Goal: Obtain resource: Download file/media

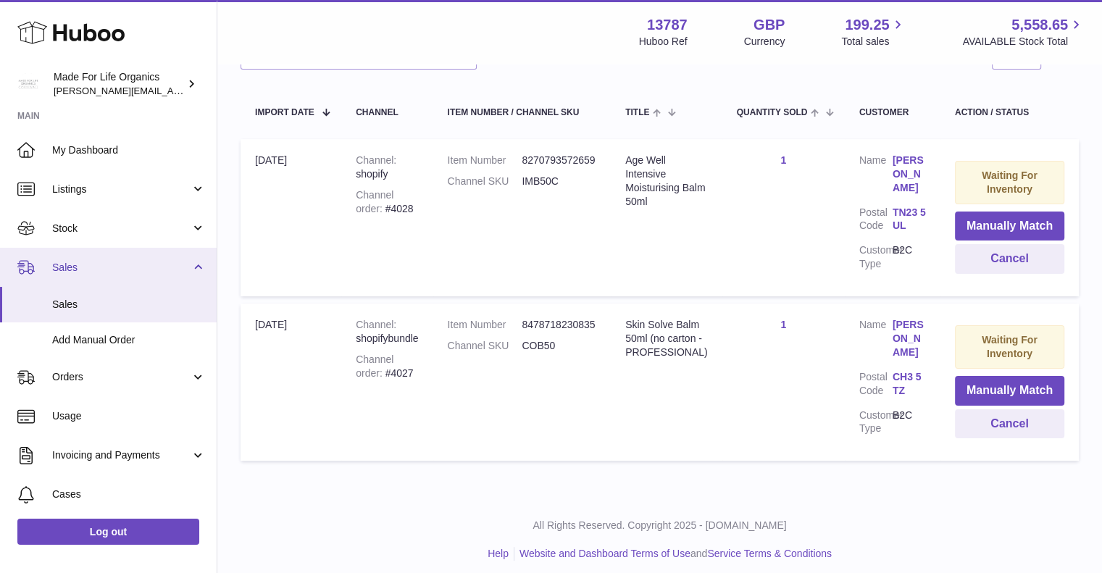
click at [94, 268] on span "Sales" at bounding box center [121, 268] width 138 height 14
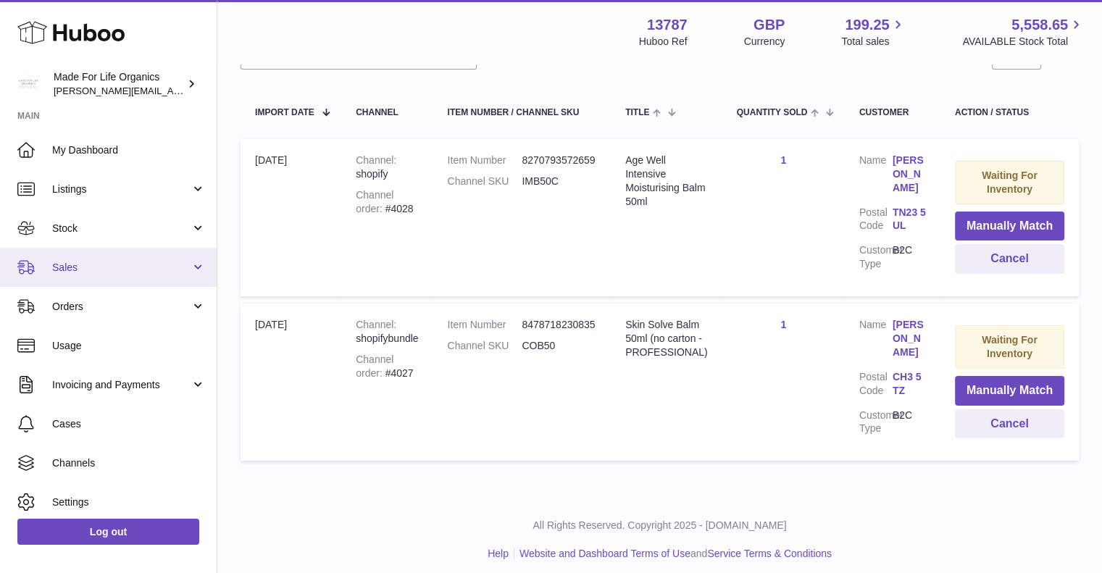
click at [122, 274] on link "Sales" at bounding box center [108, 267] width 217 height 39
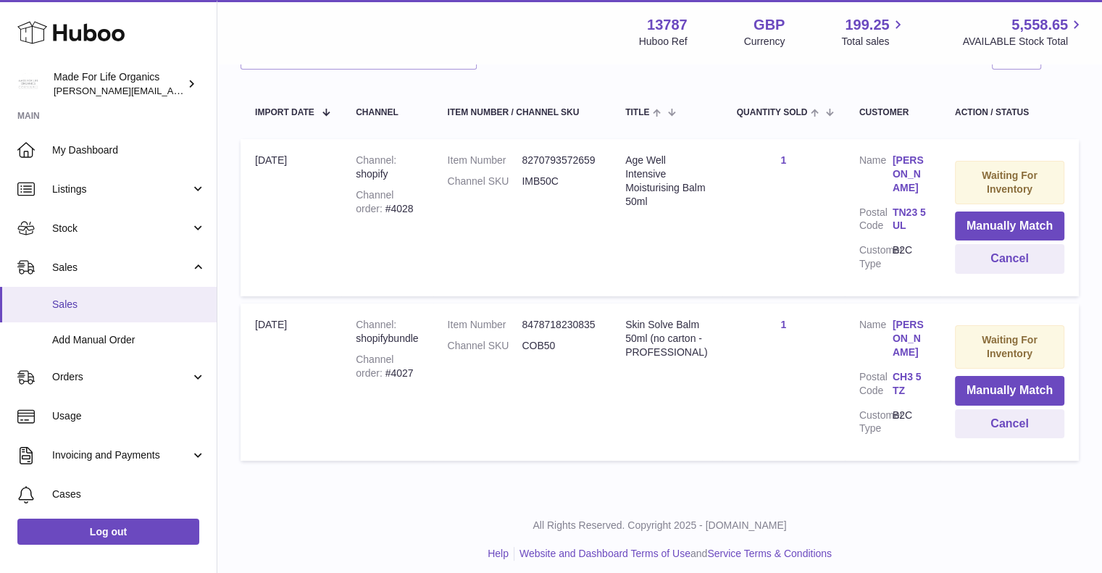
click at [90, 311] on link "Sales" at bounding box center [108, 304] width 217 height 35
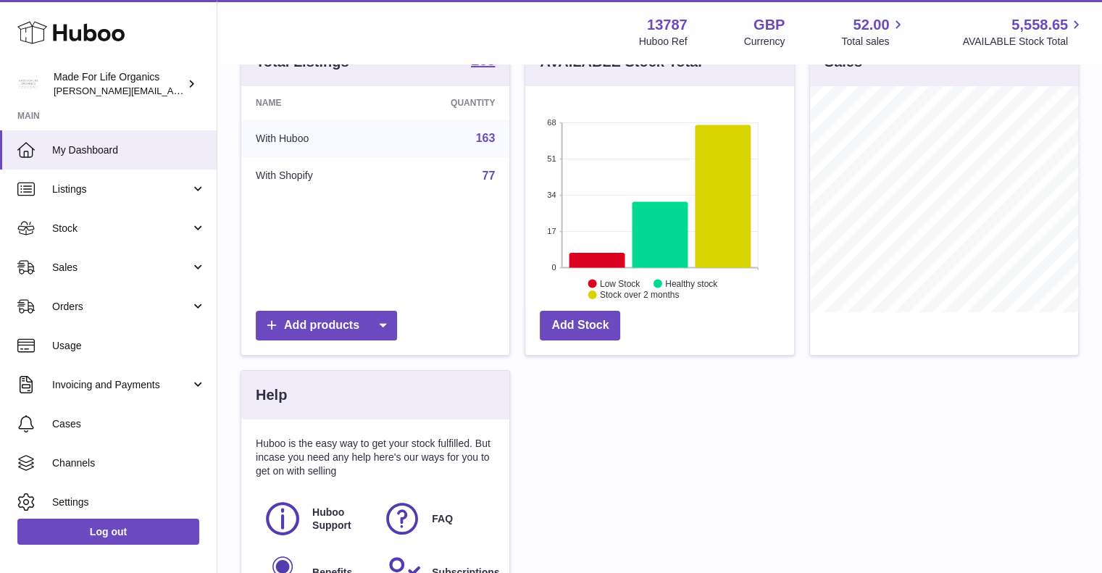
scroll to position [217, 0]
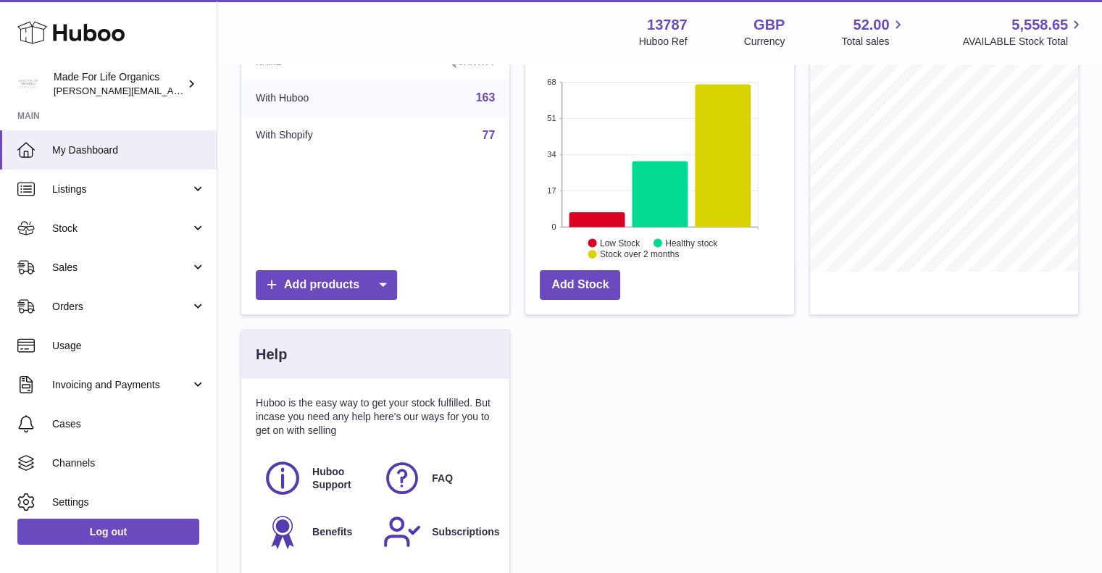
click at [997, 277] on div at bounding box center [944, 180] width 268 height 269
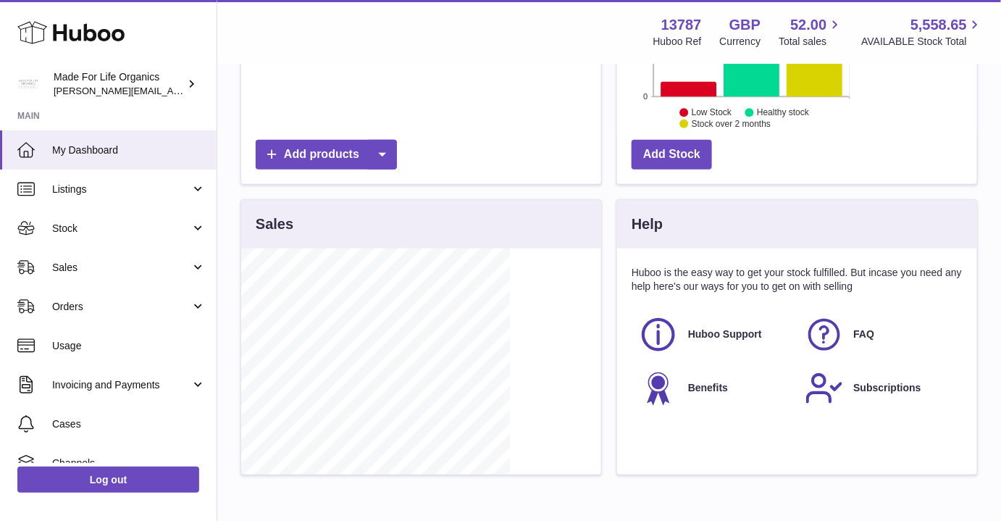
scroll to position [226, 360]
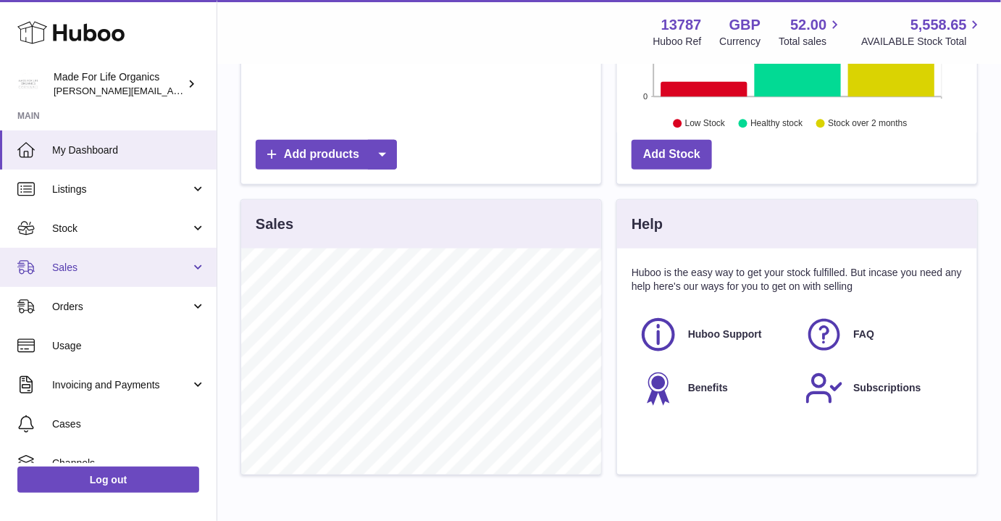
click at [85, 268] on span "Sales" at bounding box center [121, 268] width 138 height 14
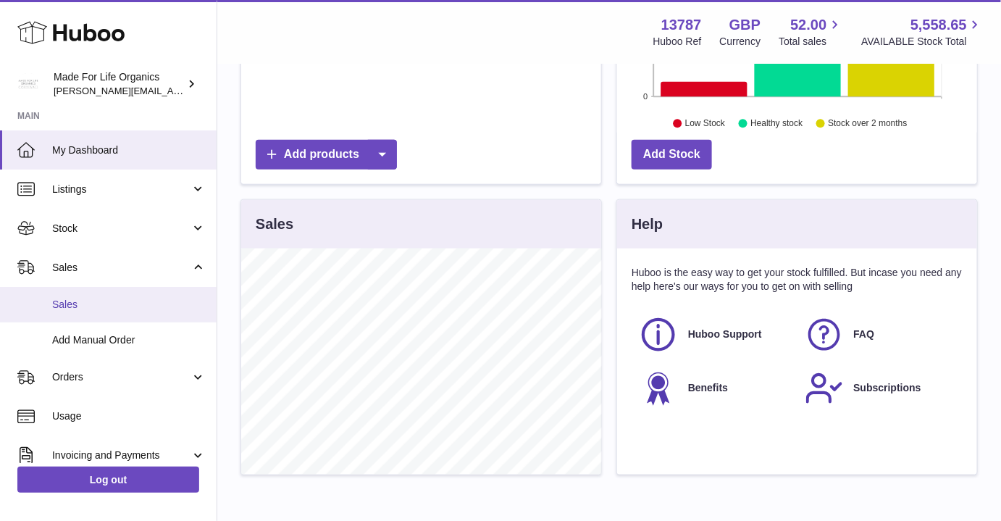
click at [72, 304] on span "Sales" at bounding box center [129, 305] width 154 height 14
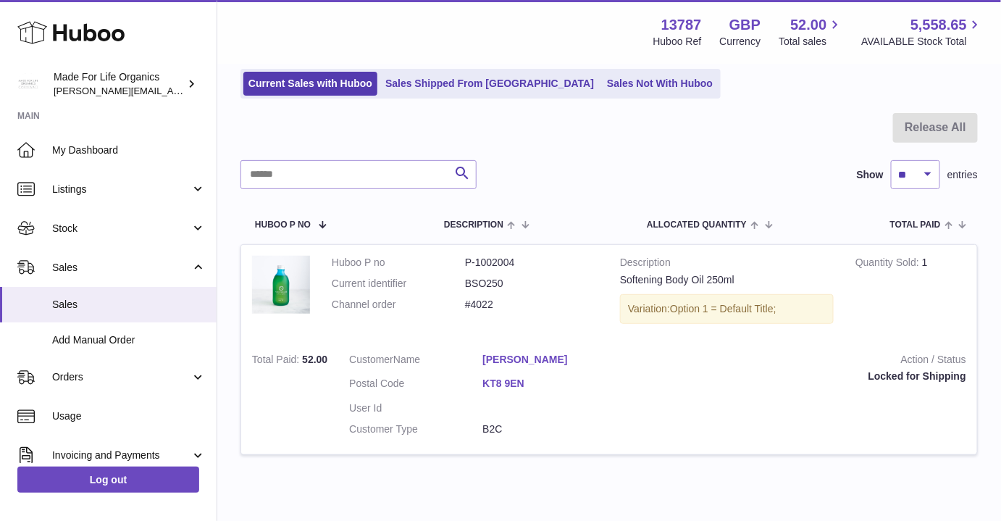
scroll to position [96, 0]
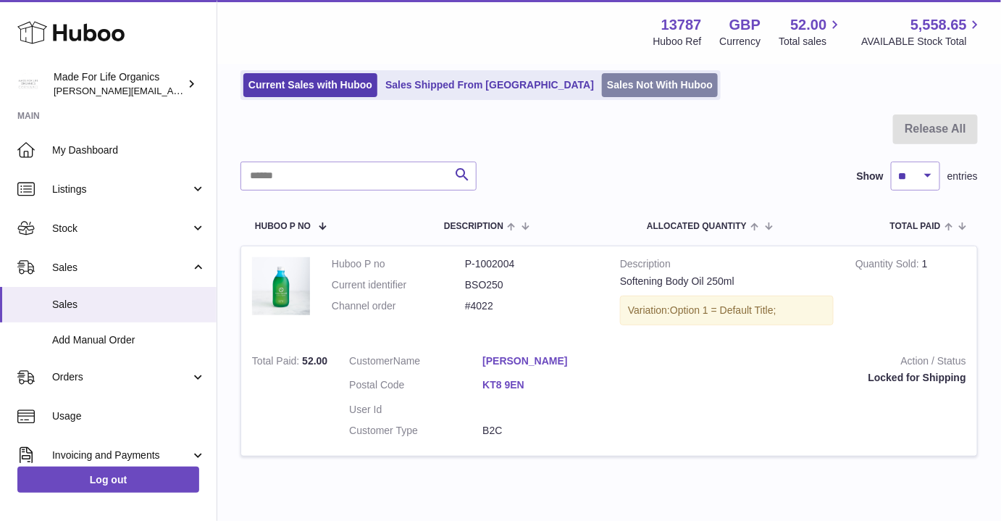
click at [602, 89] on link "Sales Not With Huboo" at bounding box center [660, 85] width 116 height 24
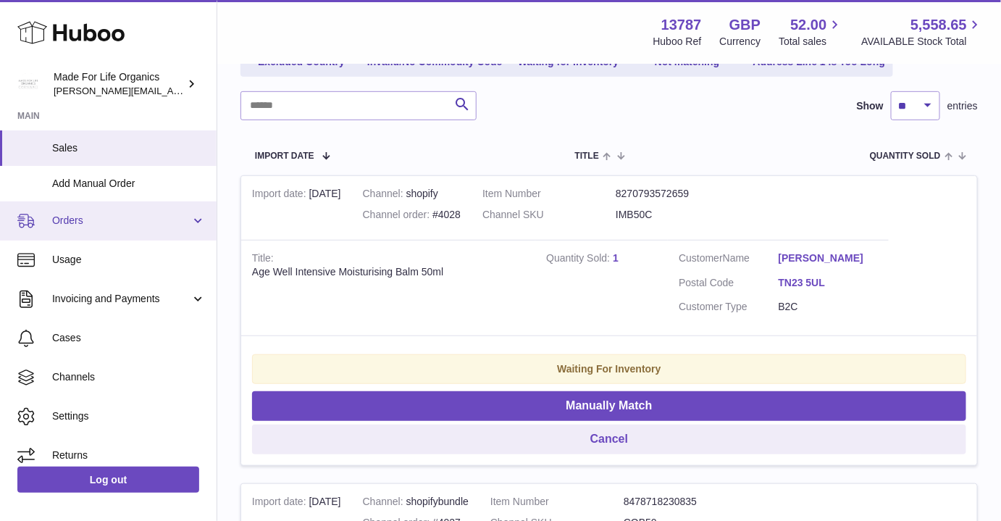
scroll to position [168, 0]
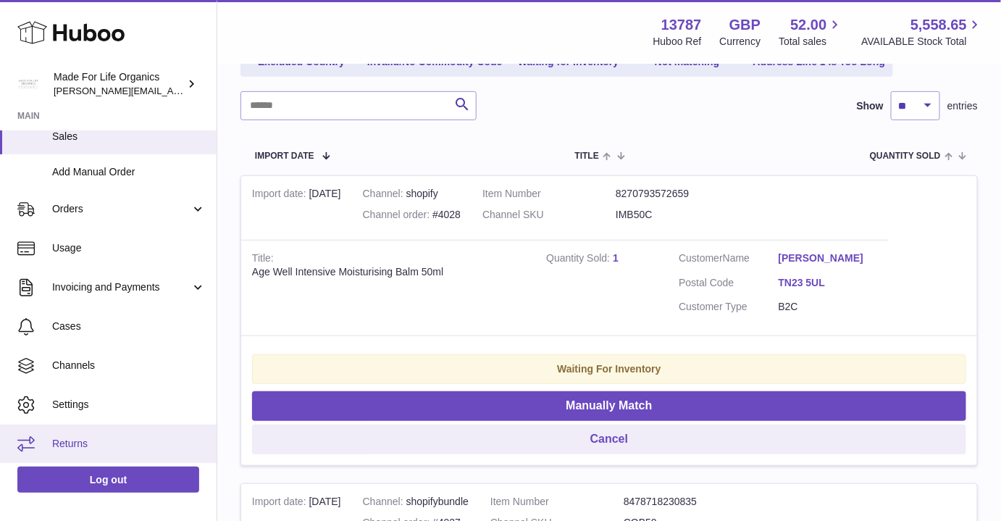
click at [72, 445] on span "Returns" at bounding box center [129, 444] width 154 height 14
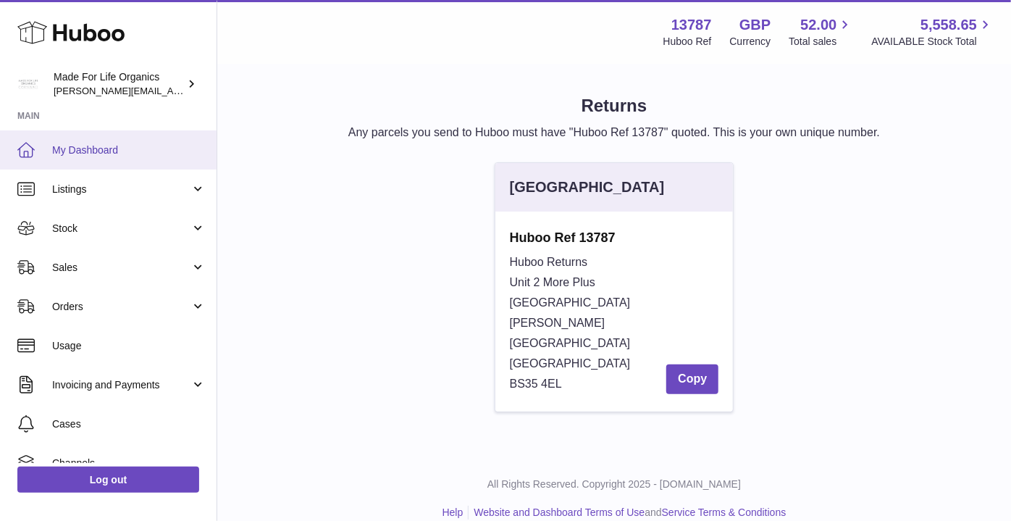
click at [77, 146] on span "My Dashboard" at bounding box center [129, 150] width 154 height 14
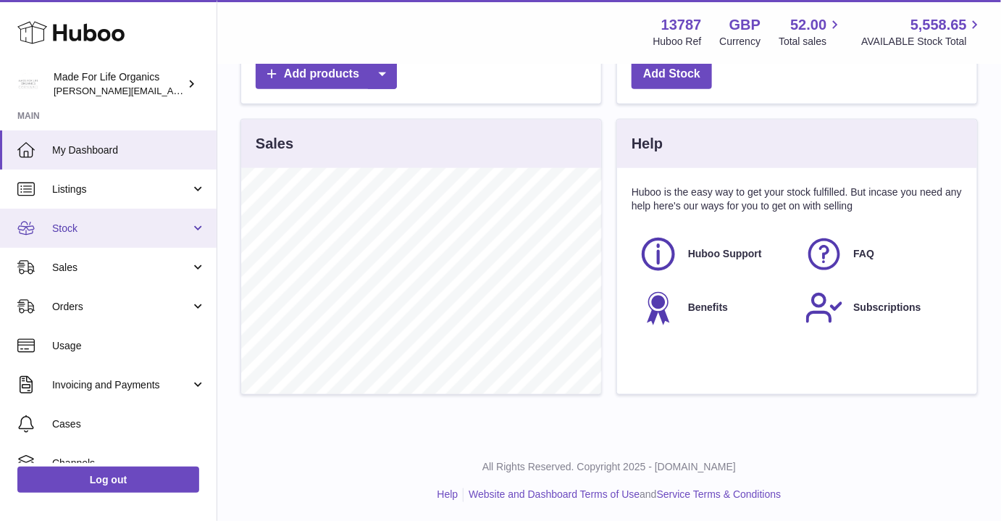
click at [125, 231] on span "Stock" at bounding box center [121, 229] width 138 height 14
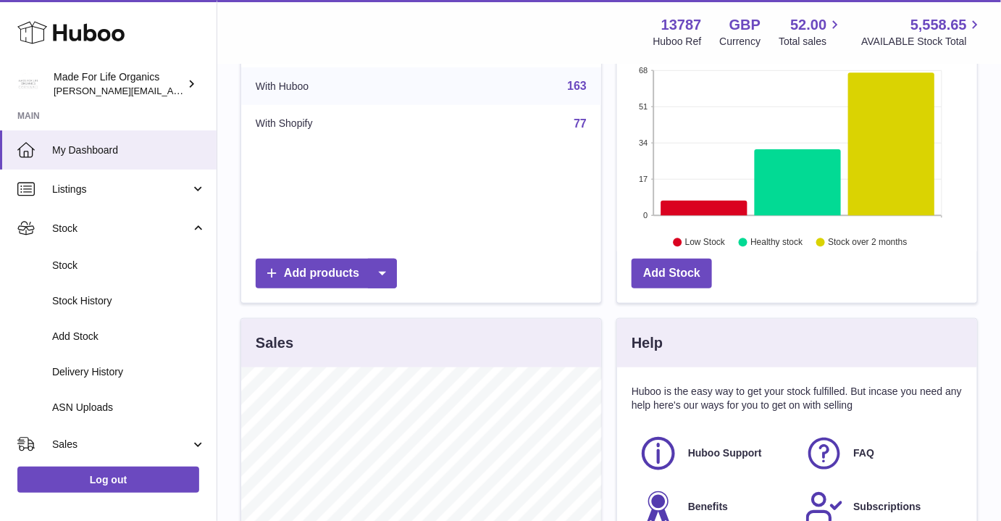
scroll to position [230, 0]
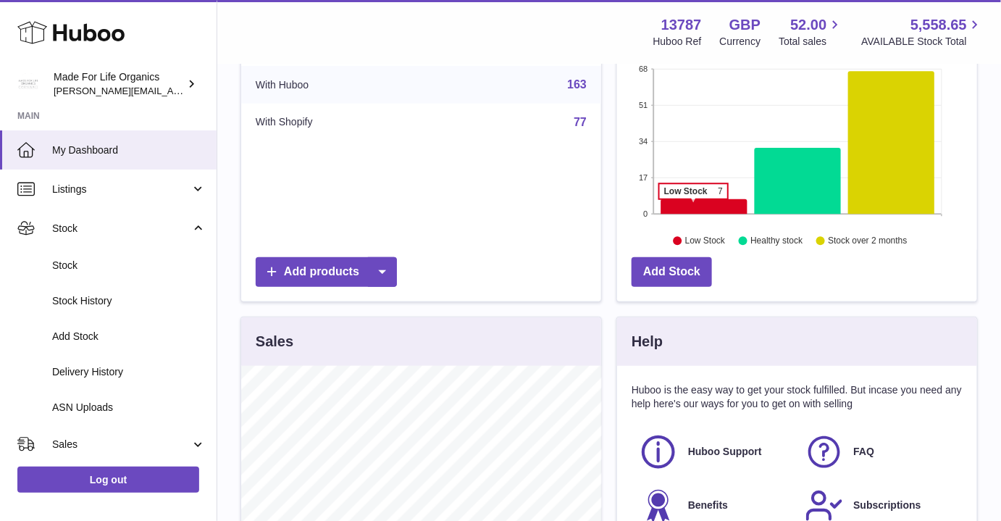
click at [693, 204] on icon at bounding box center [704, 206] width 86 height 15
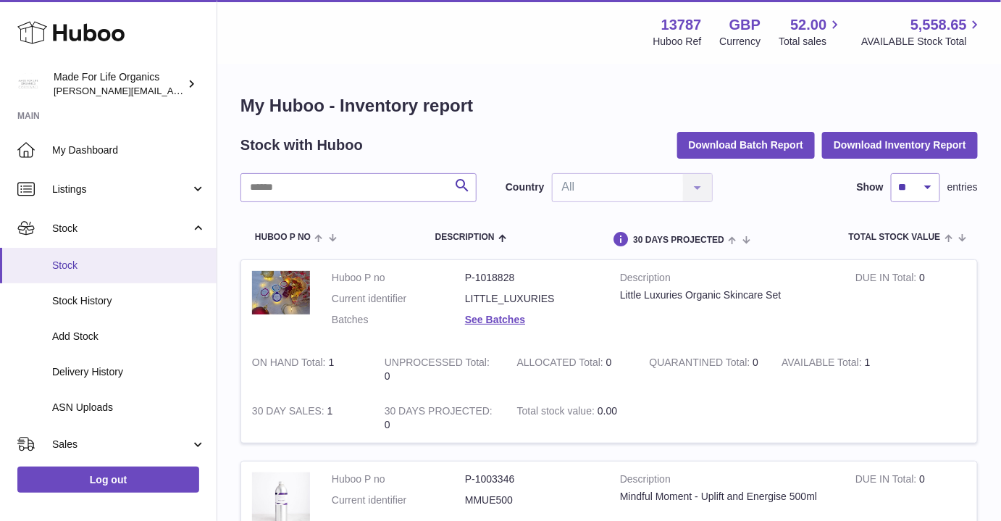
click at [108, 268] on span "Stock" at bounding box center [129, 266] width 154 height 14
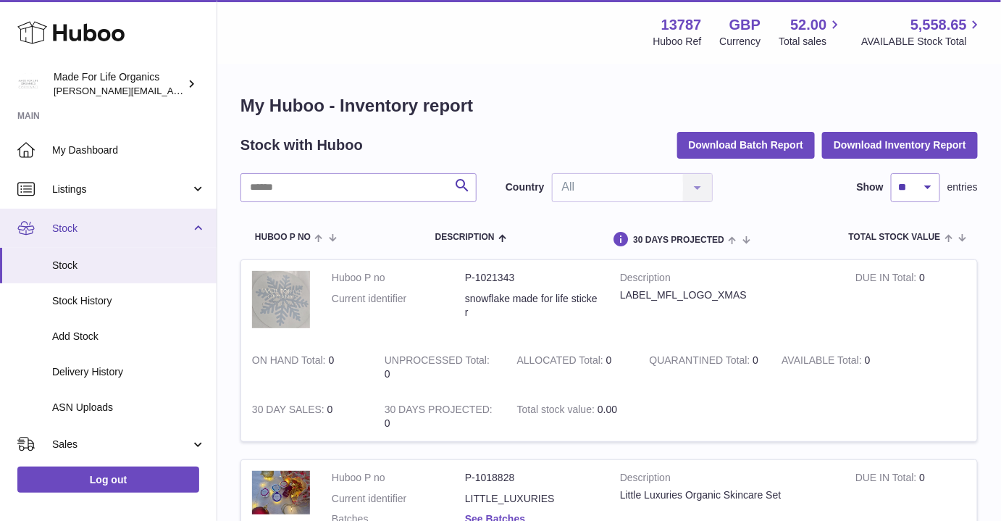
click at [105, 231] on span "Stock" at bounding box center [121, 229] width 138 height 14
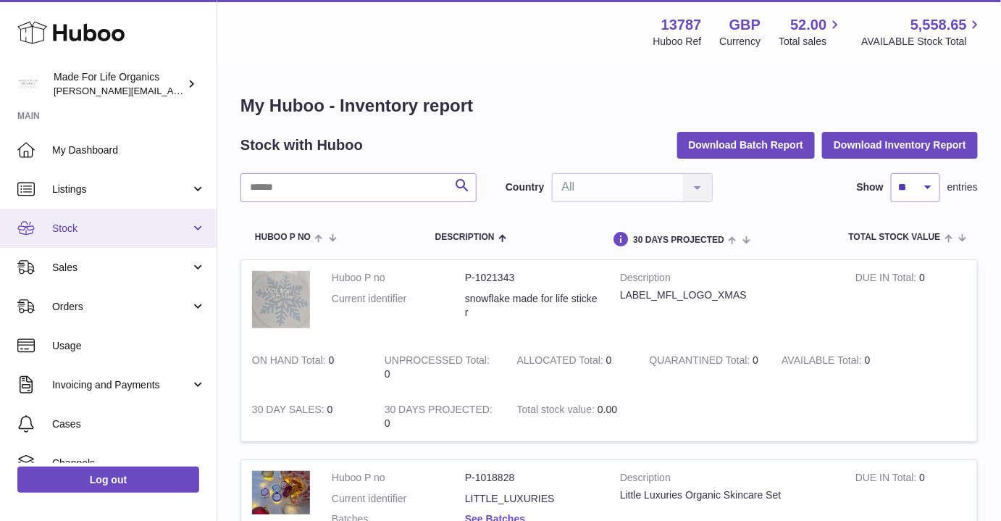
click at [105, 231] on span "Stock" at bounding box center [121, 229] width 138 height 14
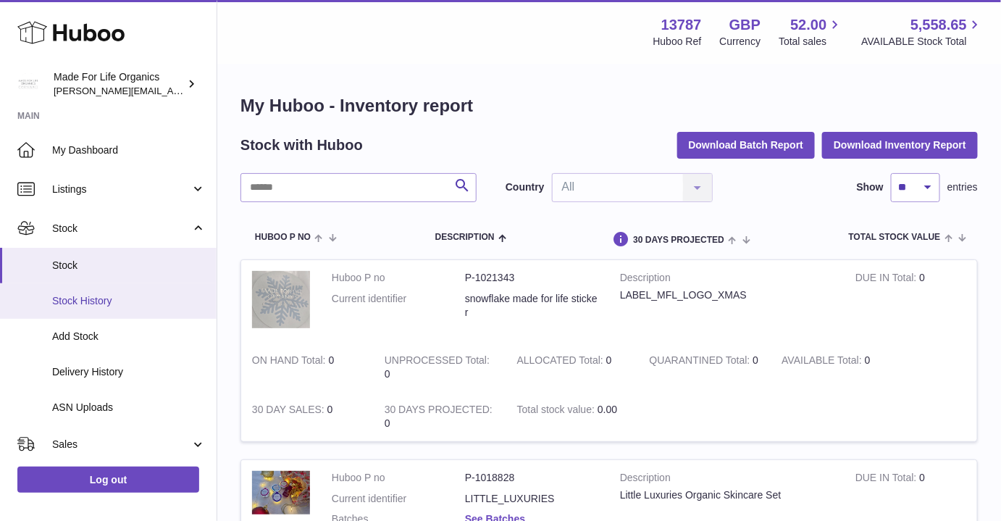
click at [83, 305] on span "Stock History" at bounding box center [129, 301] width 154 height 14
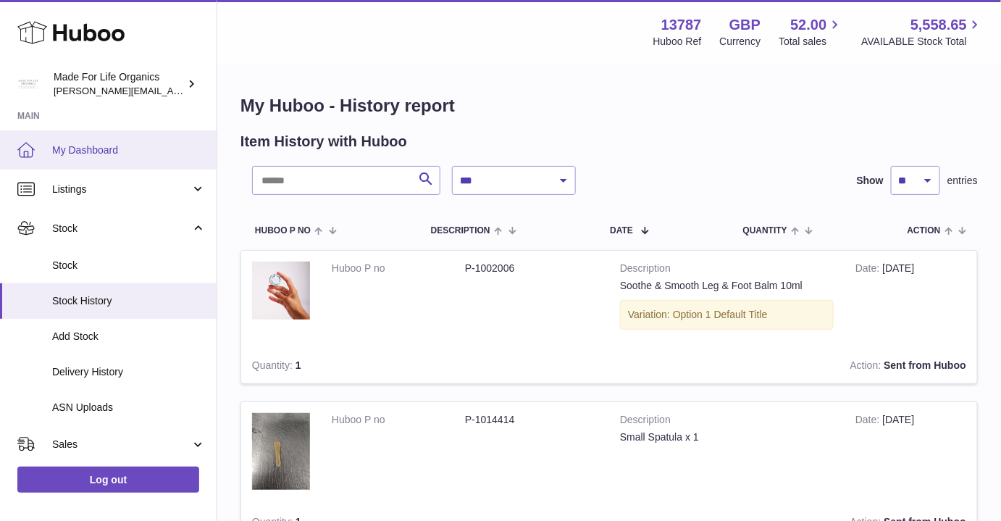
click at [87, 146] on span "My Dashboard" at bounding box center [129, 150] width 154 height 14
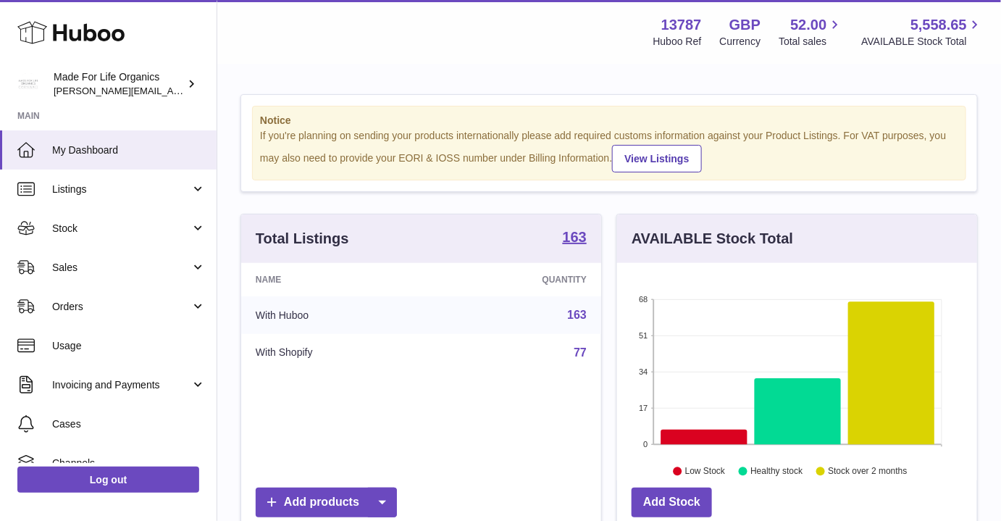
scroll to position [226, 360]
click at [883, 353] on icon at bounding box center [891, 372] width 86 height 143
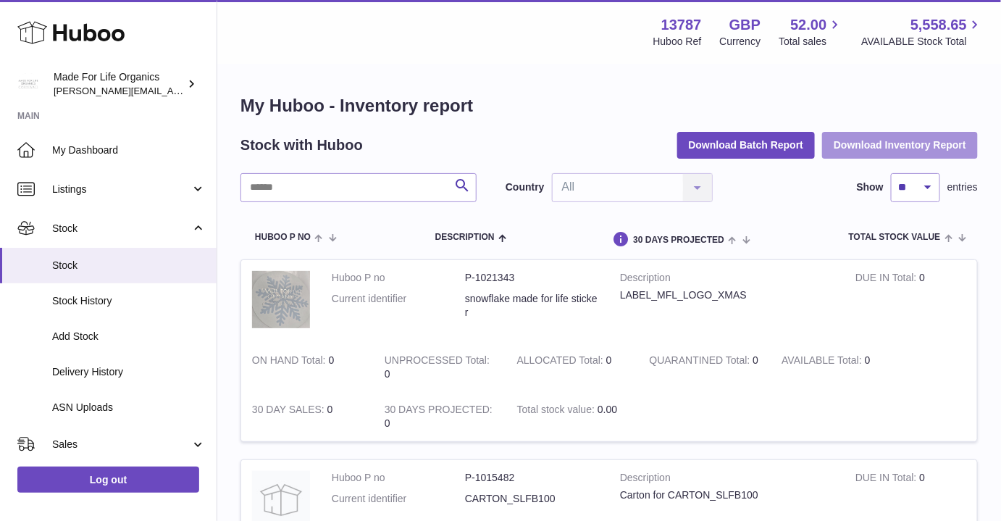
click at [853, 140] on button "Download Inventory Report" at bounding box center [900, 145] width 156 height 26
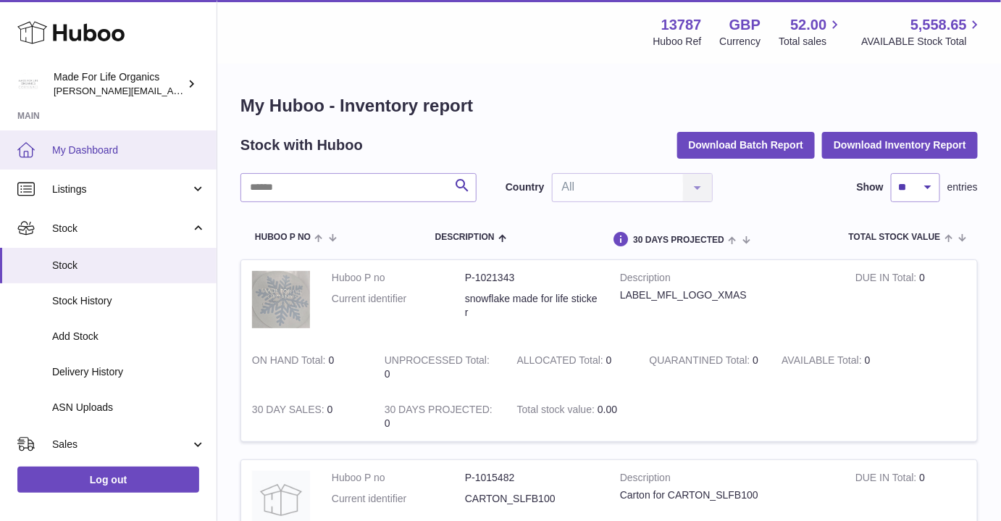
click at [92, 155] on span "My Dashboard" at bounding box center [129, 150] width 154 height 14
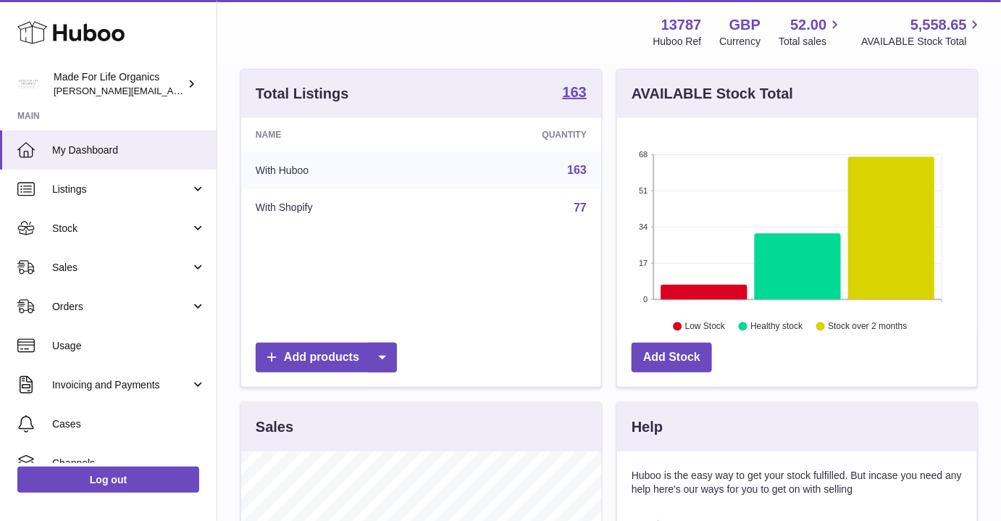
scroll to position [263, 0]
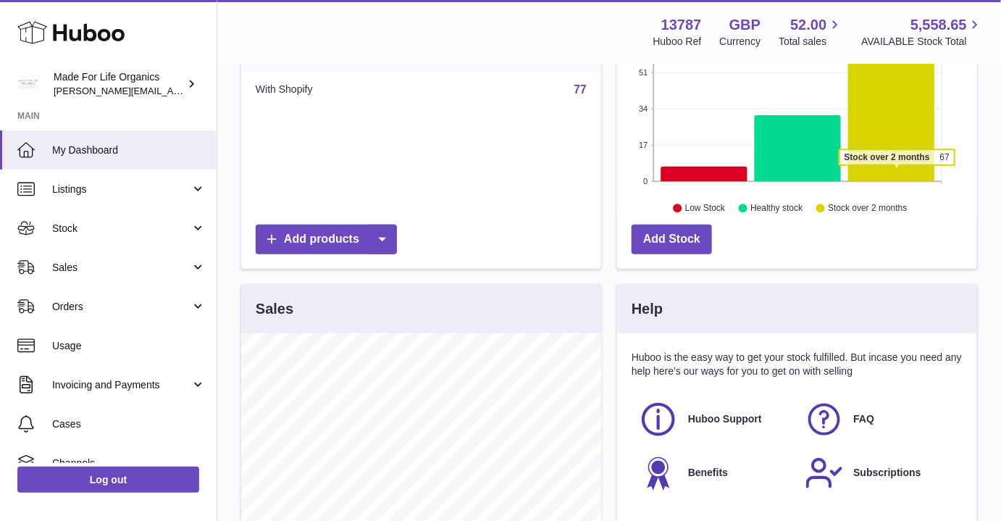
click at [897, 170] on icon at bounding box center [891, 109] width 86 height 143
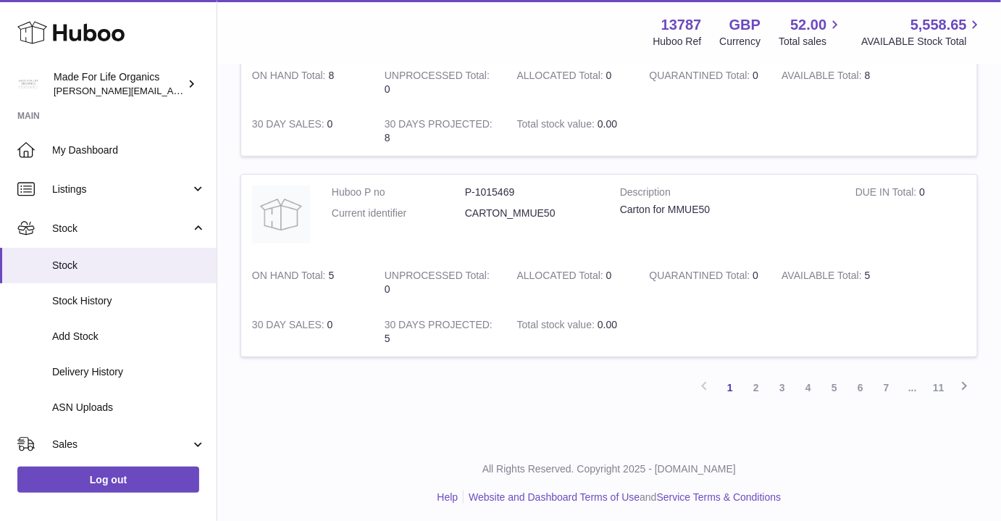
scroll to position [1889, 0]
click at [942, 382] on link "11" at bounding box center [939, 385] width 26 height 26
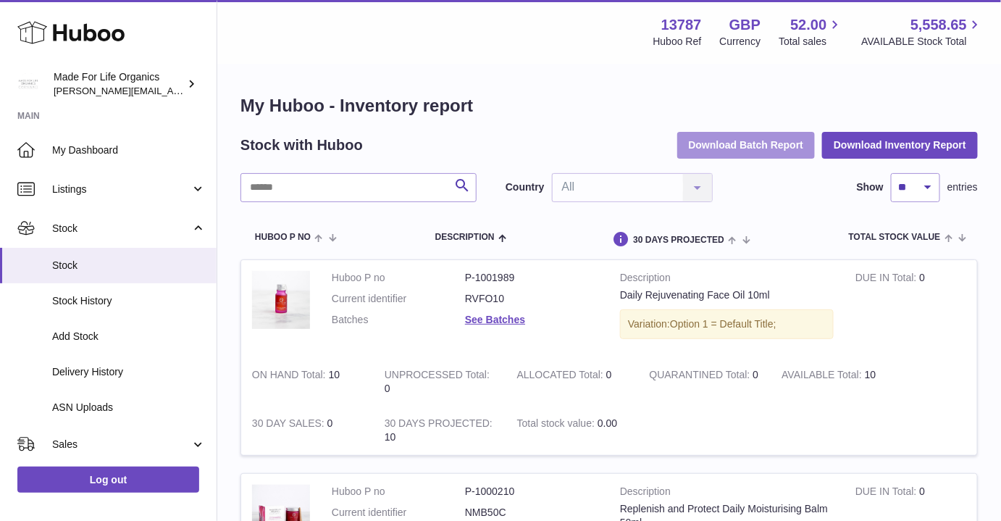
click at [773, 148] on button "Download Batch Report" at bounding box center [746, 145] width 138 height 26
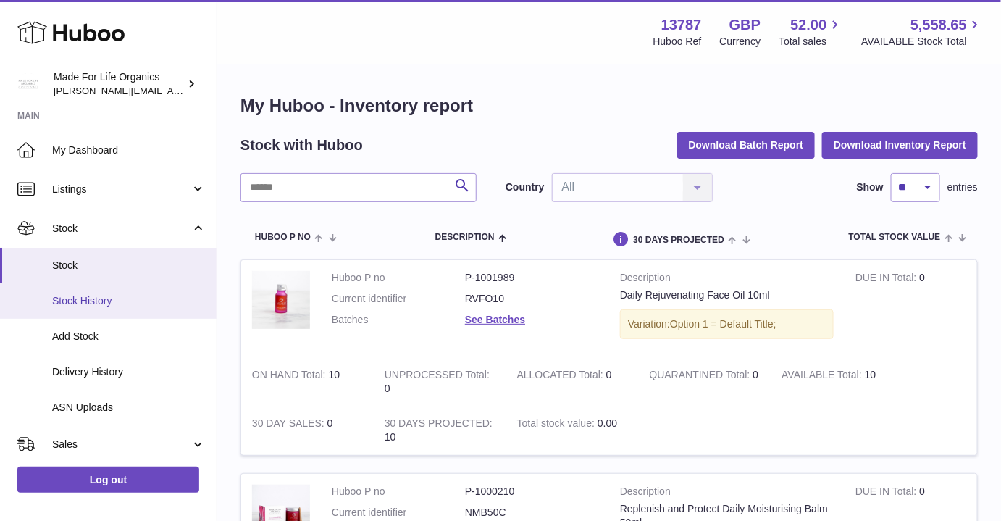
click at [73, 303] on span "Stock History" at bounding box center [129, 301] width 154 height 14
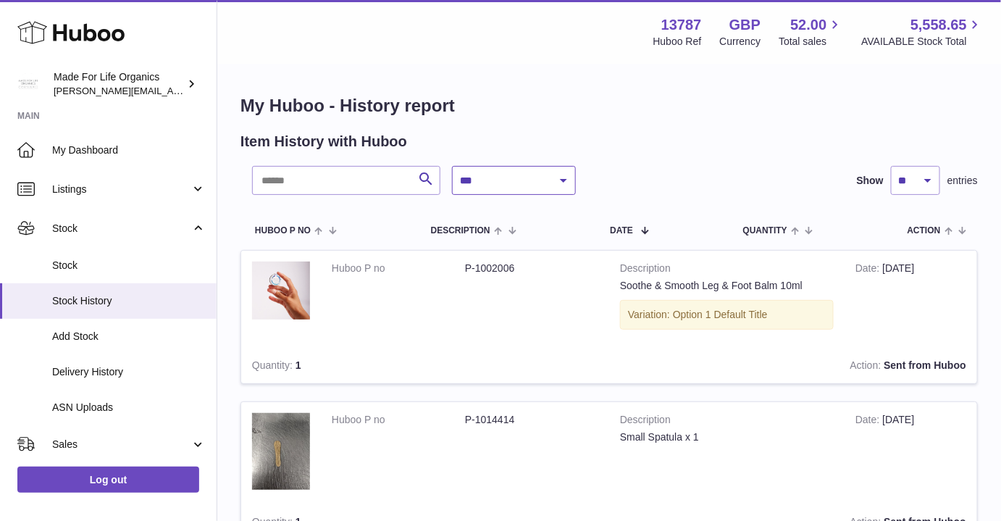
click at [561, 180] on select "**********" at bounding box center [514, 180] width 124 height 29
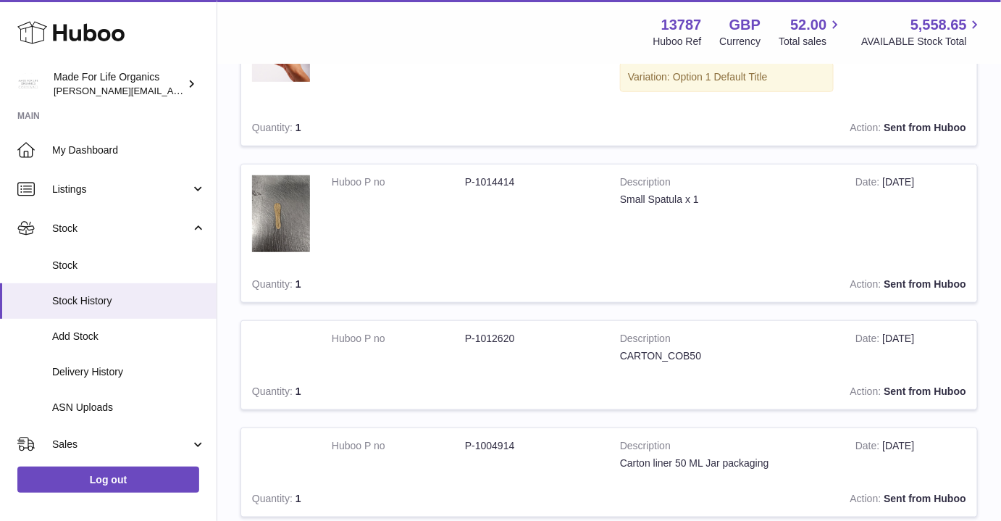
scroll to position [234, 0]
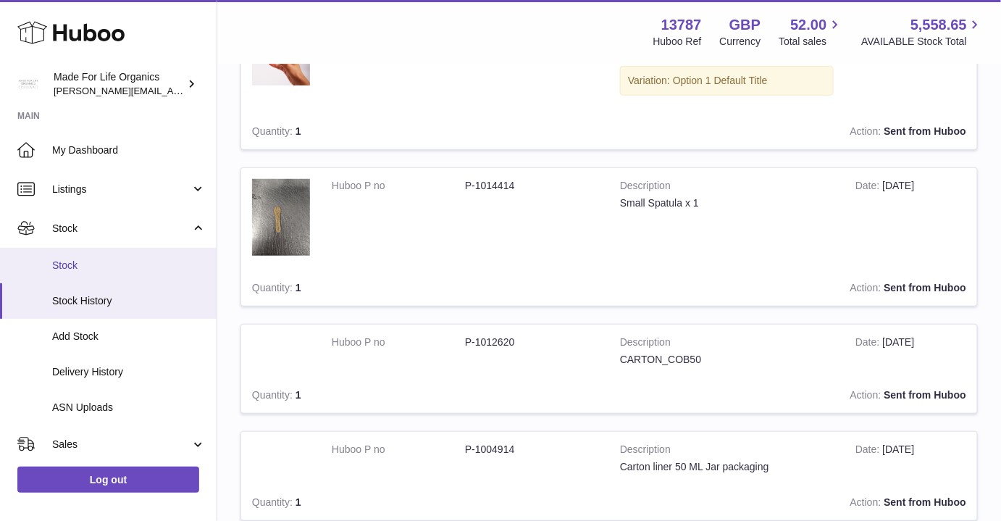
click at [79, 269] on span "Stock" at bounding box center [129, 266] width 154 height 14
